Goal: Task Accomplishment & Management: Complete application form

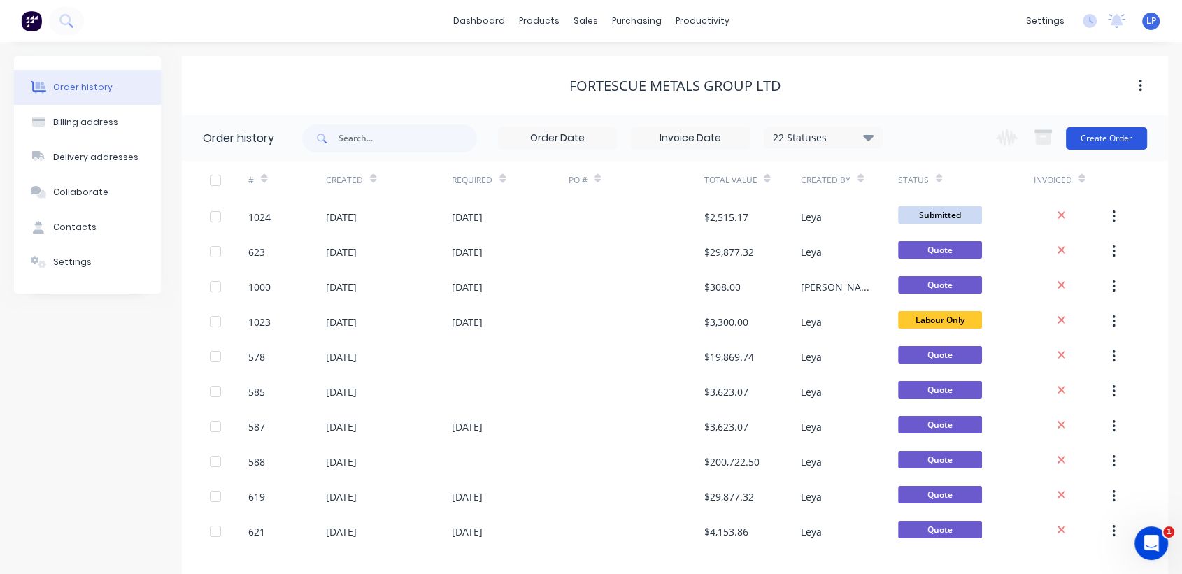
click at [1099, 141] on button "Create Order" at bounding box center [1106, 138] width 81 height 22
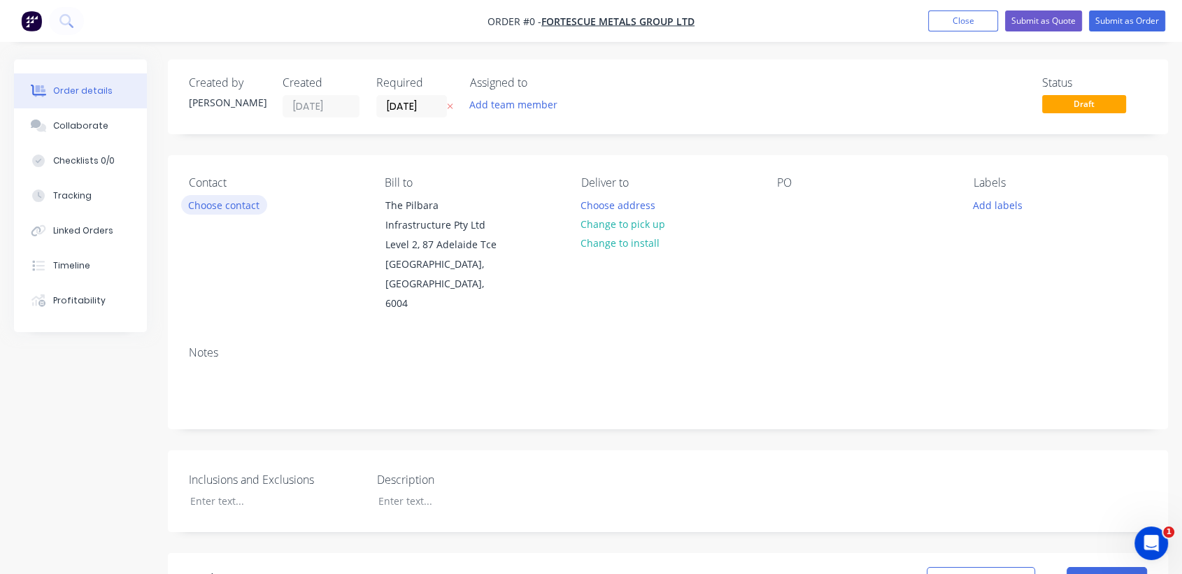
click at [241, 204] on button "Choose contact" at bounding box center [224, 204] width 86 height 19
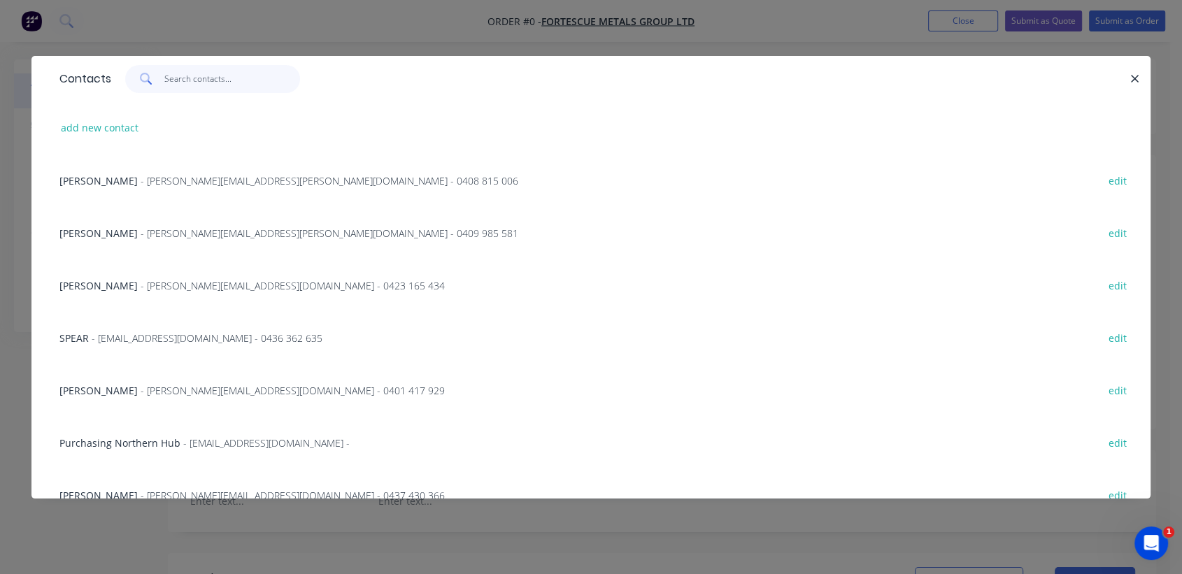
click at [168, 89] on input "text" at bounding box center [232, 79] width 136 height 28
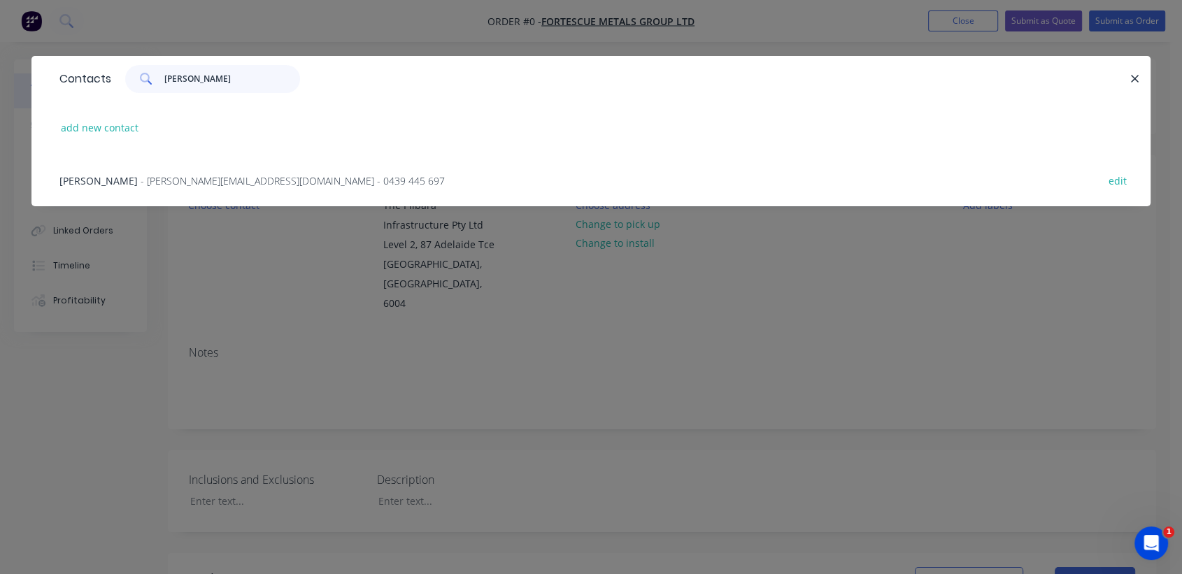
type input "[PERSON_NAME]"
click at [173, 175] on span "- [PERSON_NAME][EMAIL_ADDRESS][DOMAIN_NAME] - 0439 445 697" at bounding box center [293, 180] width 304 height 13
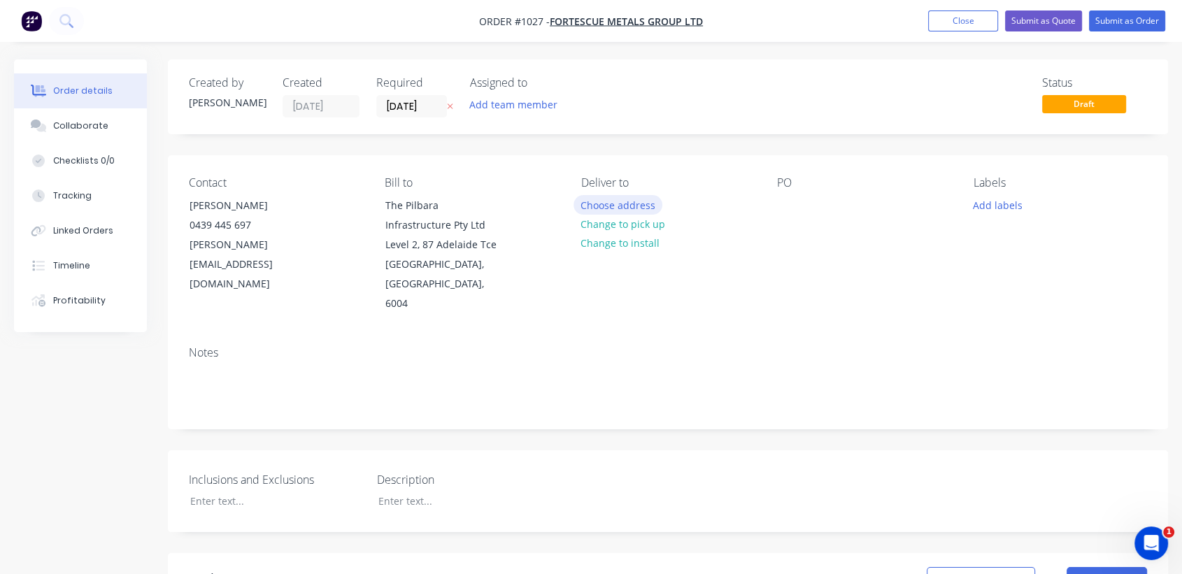
click at [637, 210] on button "Choose address" at bounding box center [619, 204] width 90 height 19
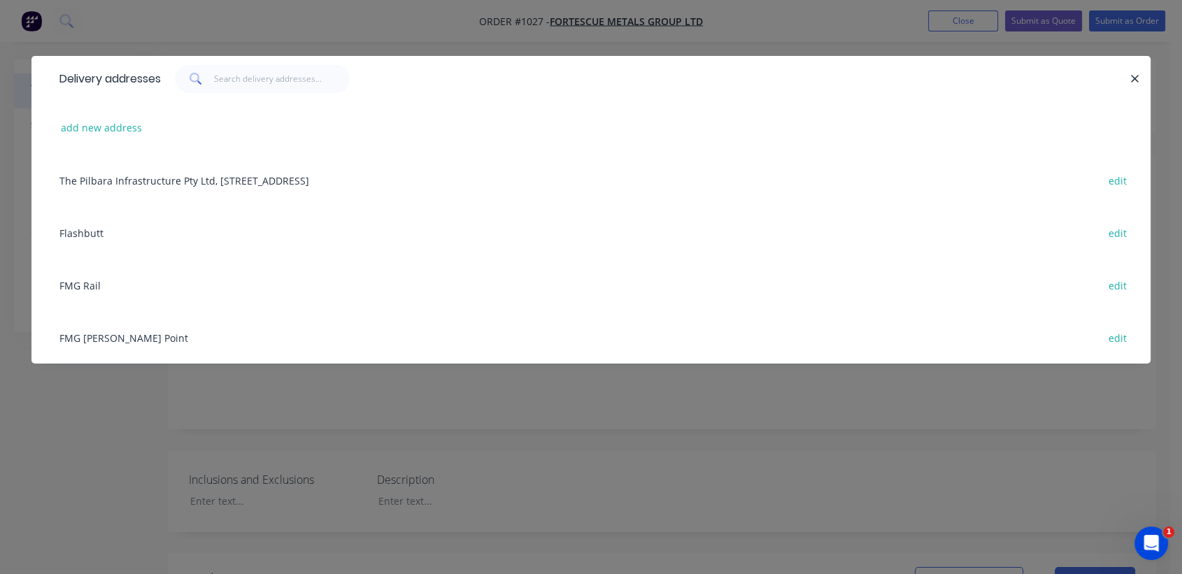
click at [110, 337] on div "FMG [PERSON_NAME] Point edit" at bounding box center [591, 337] width 1078 height 52
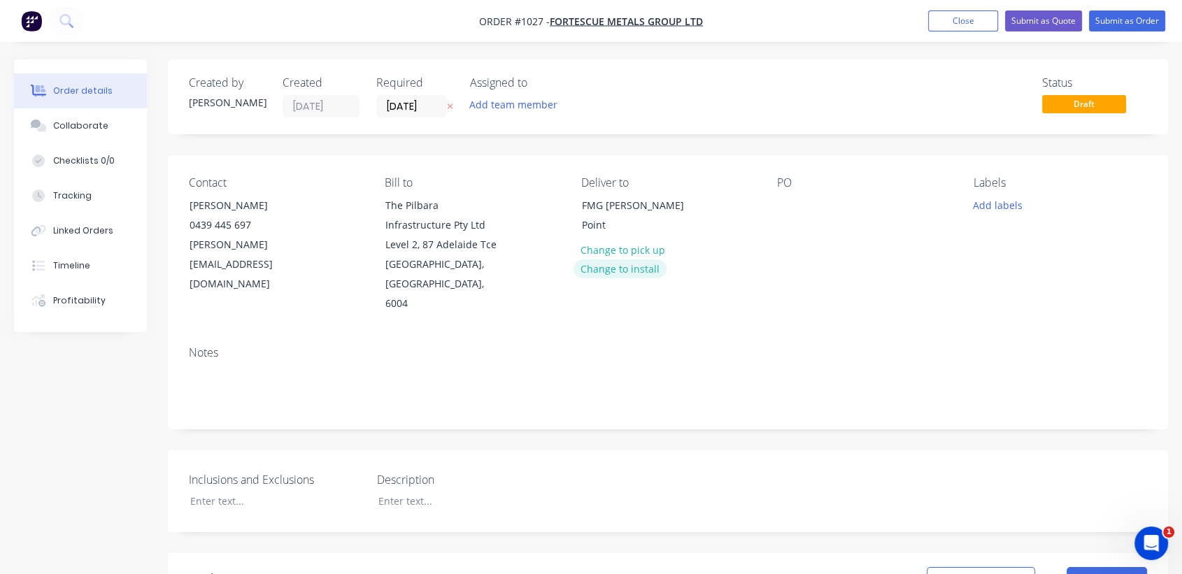
click at [637, 269] on button "Change to install" at bounding box center [621, 269] width 94 height 19
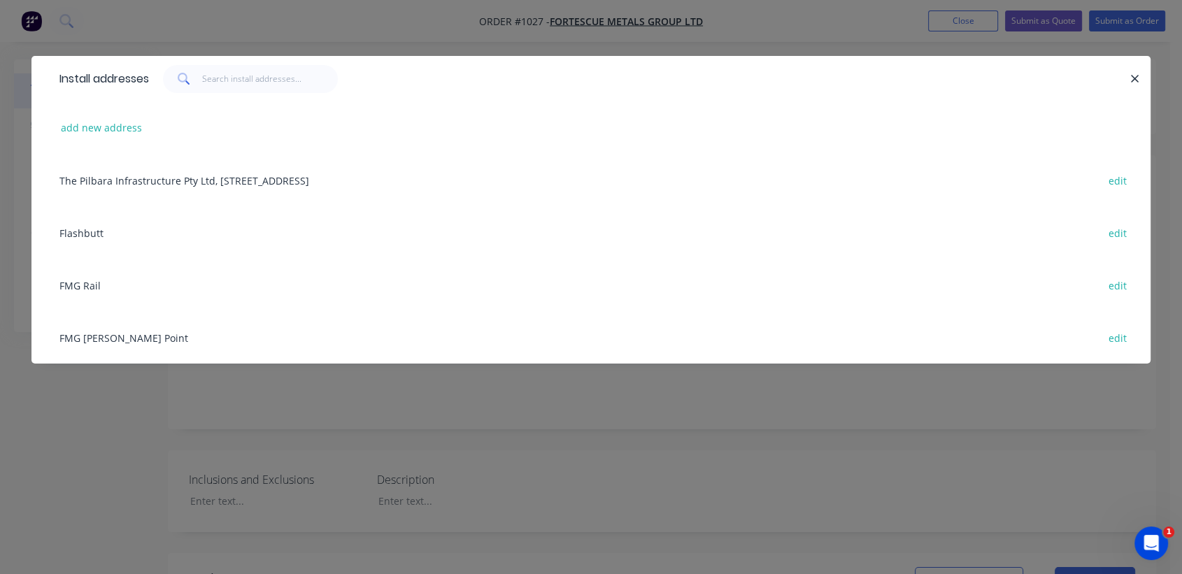
click at [107, 340] on div "FMG [PERSON_NAME] Point edit" at bounding box center [591, 337] width 1078 height 52
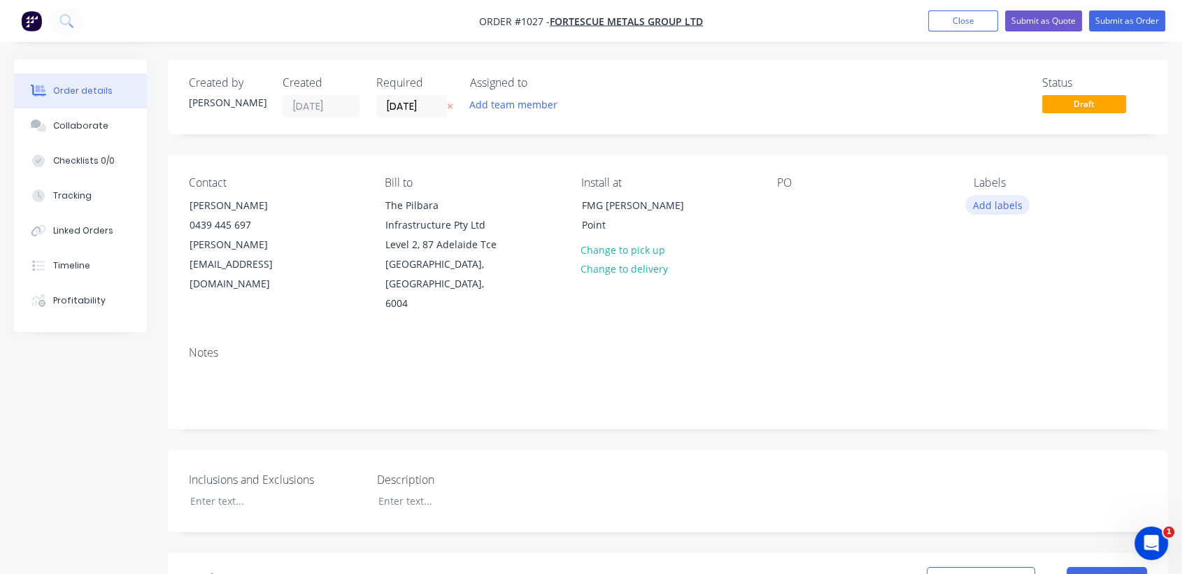
click at [989, 206] on button "Add labels" at bounding box center [998, 204] width 64 height 19
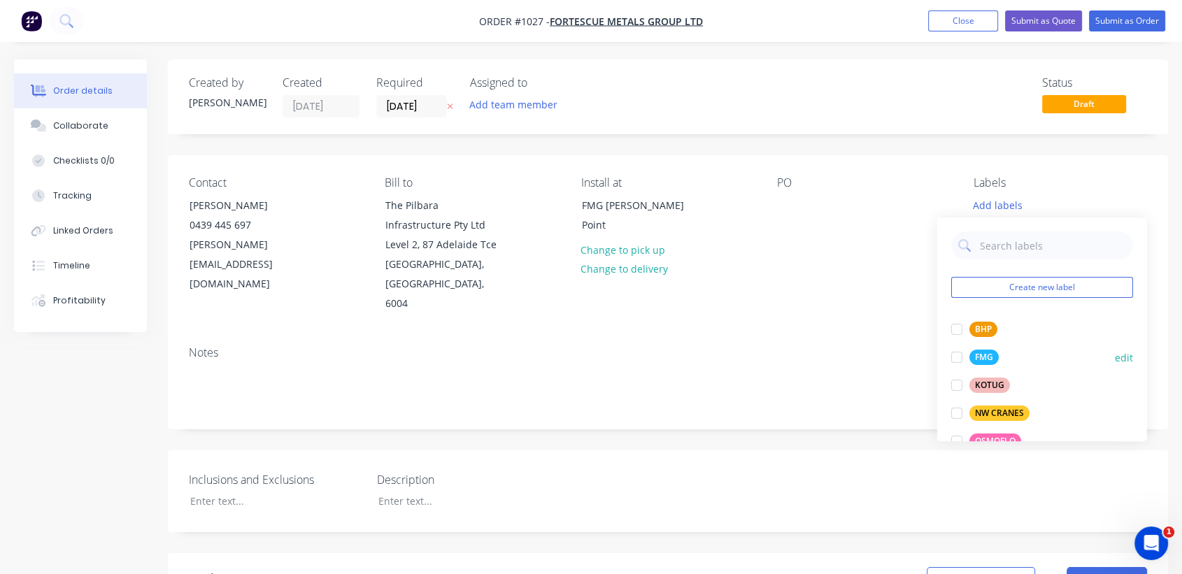
click at [954, 357] on div at bounding box center [957, 358] width 28 height 28
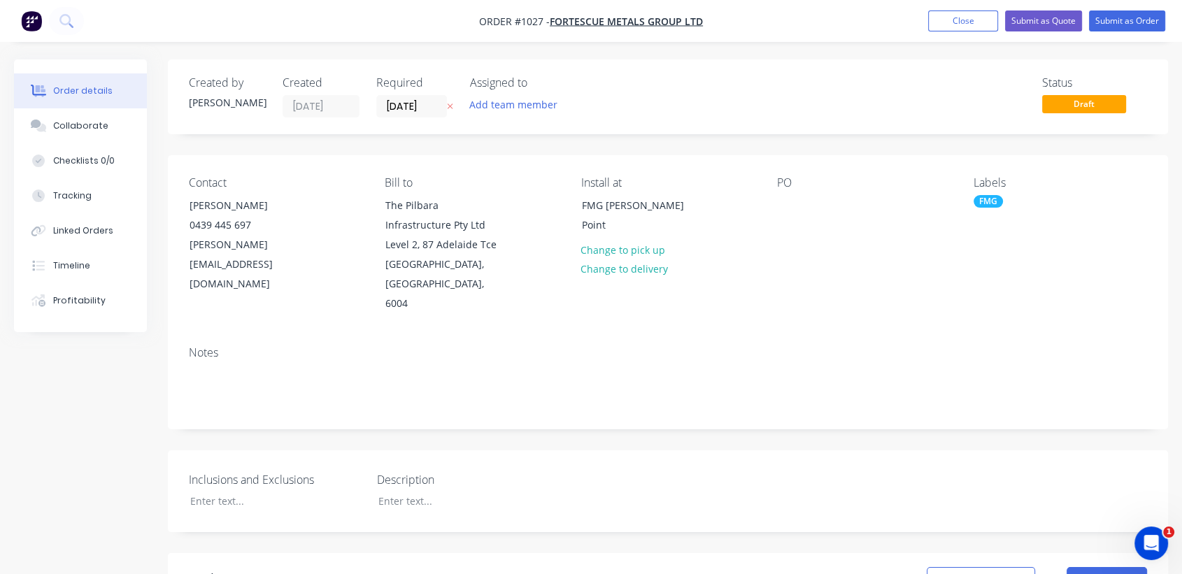
click at [835, 253] on div "PO" at bounding box center [864, 245] width 174 height 138
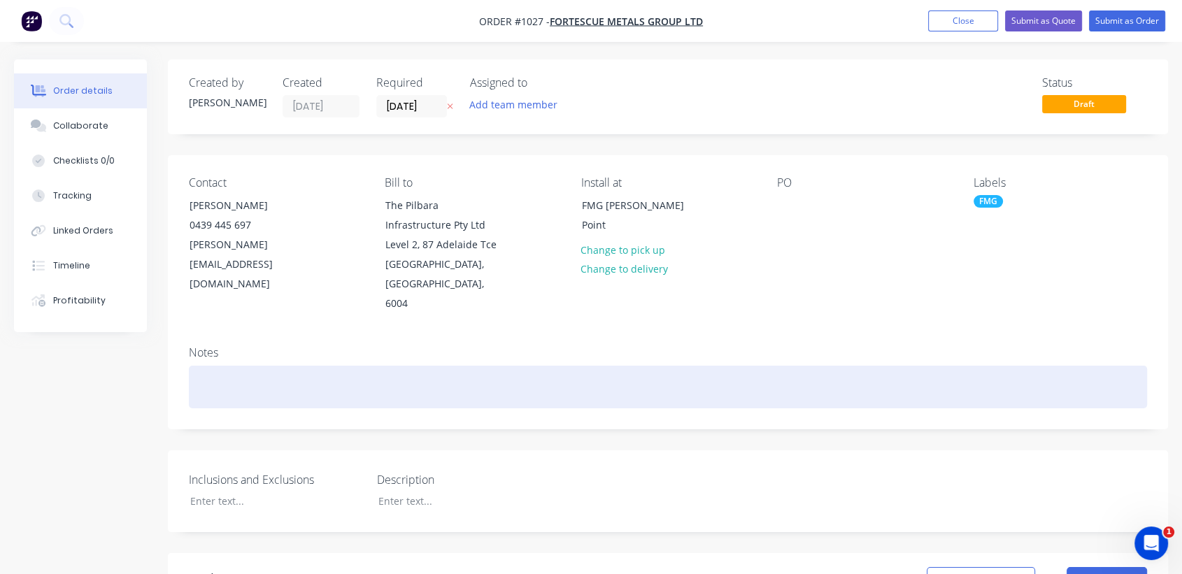
click at [271, 366] on div at bounding box center [668, 387] width 959 height 43
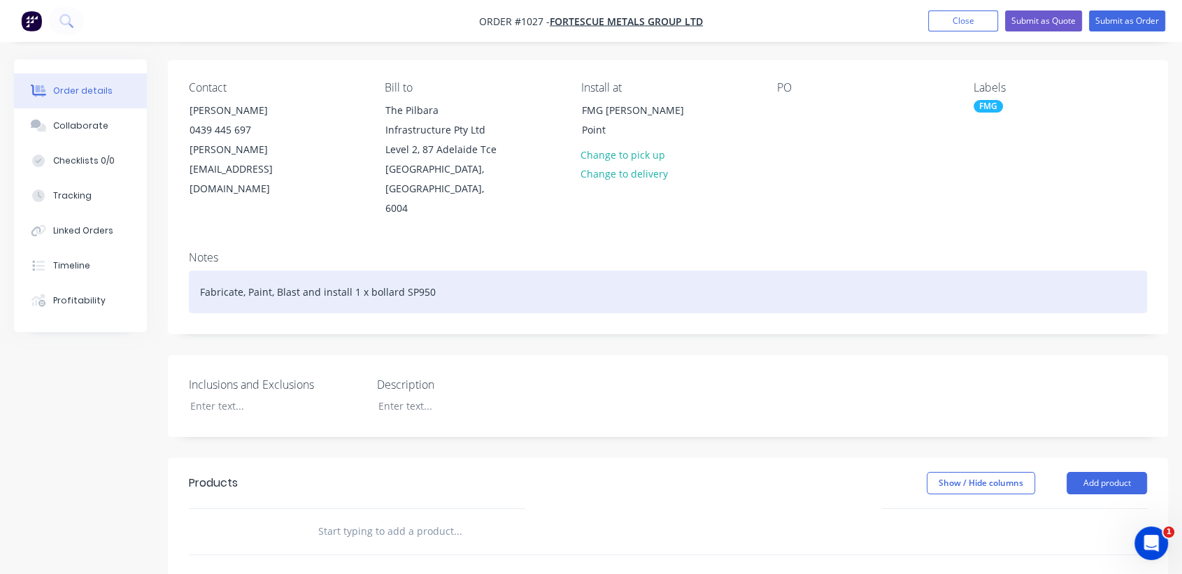
scroll to position [78, 0]
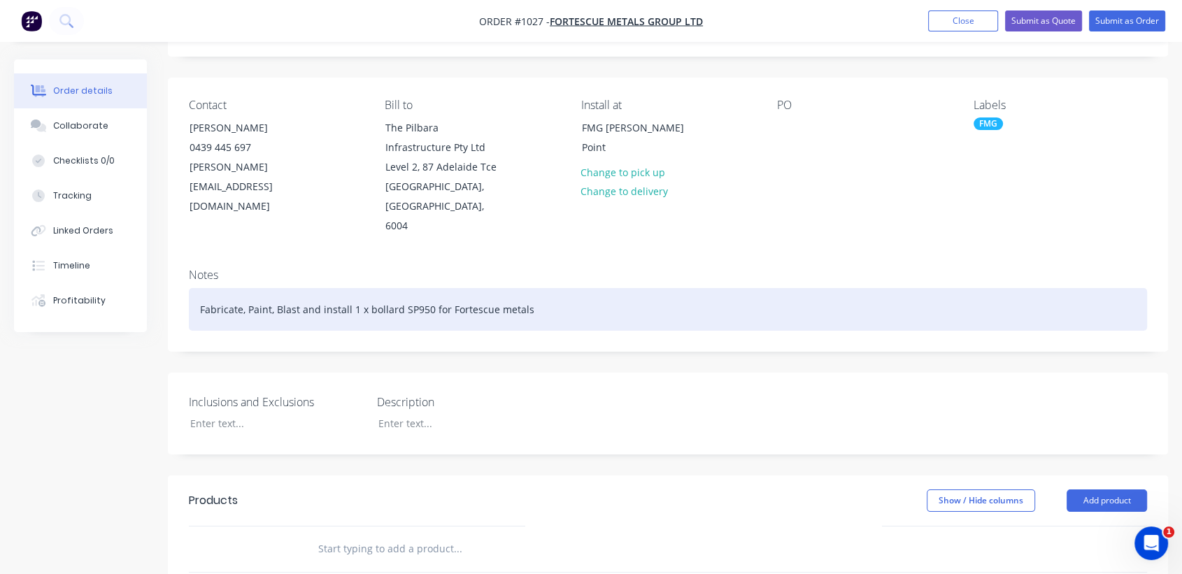
click at [599, 293] on div "Fabricate, Paint, Blast and install 1 x bollard SP950 for Fortescue metals" at bounding box center [668, 309] width 959 height 43
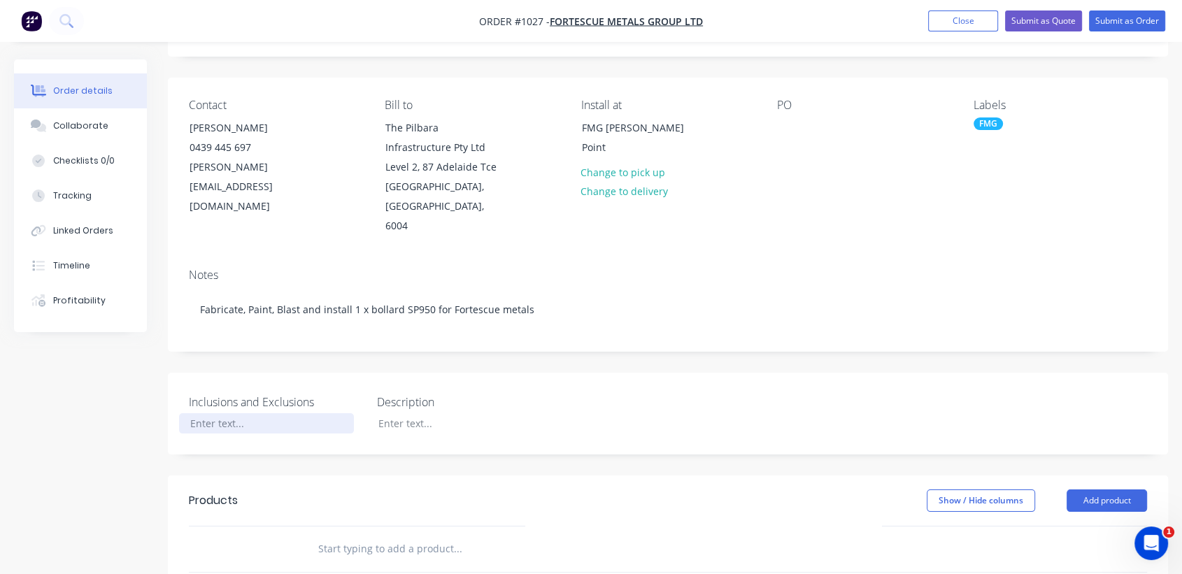
click at [245, 414] on div at bounding box center [266, 424] width 175 height 20
click at [291, 414] on div at bounding box center [266, 424] width 175 height 20
click at [291, 429] on div "Inclusions and Exclusions Description" at bounding box center [668, 414] width 1001 height 82
click at [195, 414] on div at bounding box center [266, 424] width 175 height 20
click at [638, 476] on header "Products Show / Hide columns Add product" at bounding box center [668, 501] width 1001 height 50
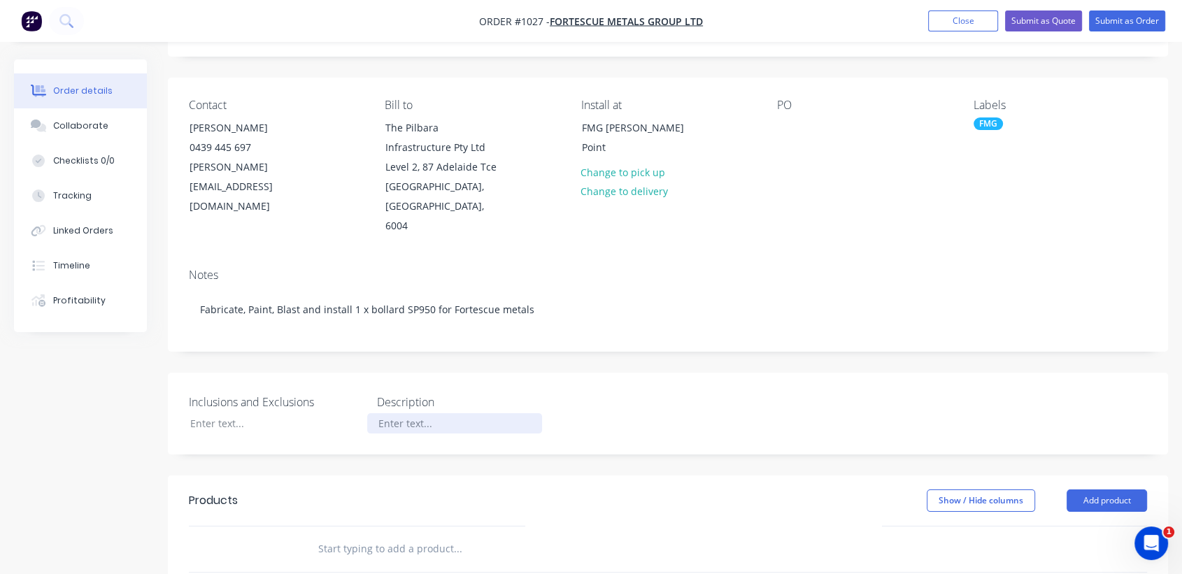
click at [430, 414] on div at bounding box center [454, 424] width 175 height 20
